Goal: Check status: Check status

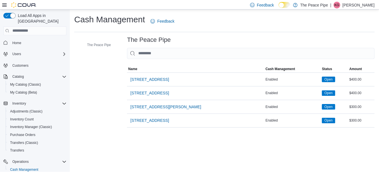
scroll to position [23, 0]
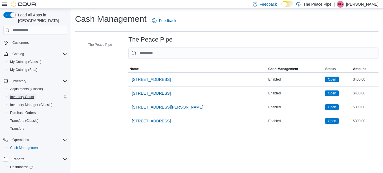
click at [25, 95] on span "Inventory Count" at bounding box center [22, 97] width 24 height 5
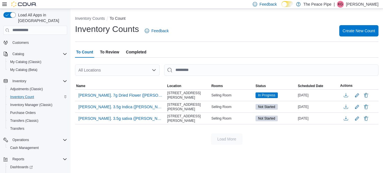
click at [141, 50] on span "Completed" at bounding box center [136, 51] width 20 height 11
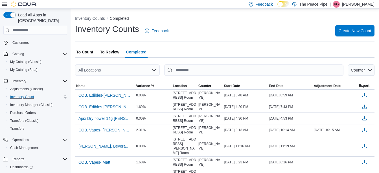
click at [118, 66] on div "All Locations" at bounding box center [117, 69] width 85 height 11
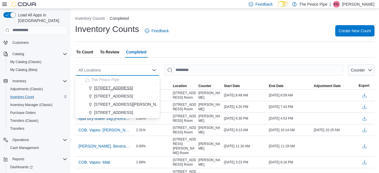
click at [106, 84] on button "[STREET_ADDRESS]" at bounding box center [117, 88] width 85 height 8
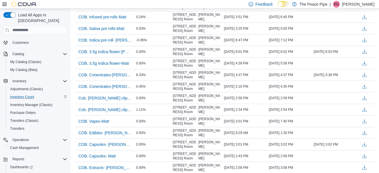
scroll to position [316, 0]
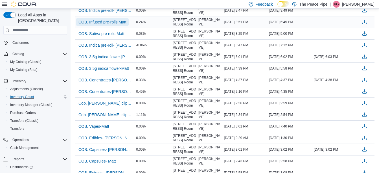
click at [122, 20] on span "COB. Infused pre-rolls Matt" at bounding box center [102, 22] width 48 height 6
